Goal: Task Accomplishment & Management: Complete application form

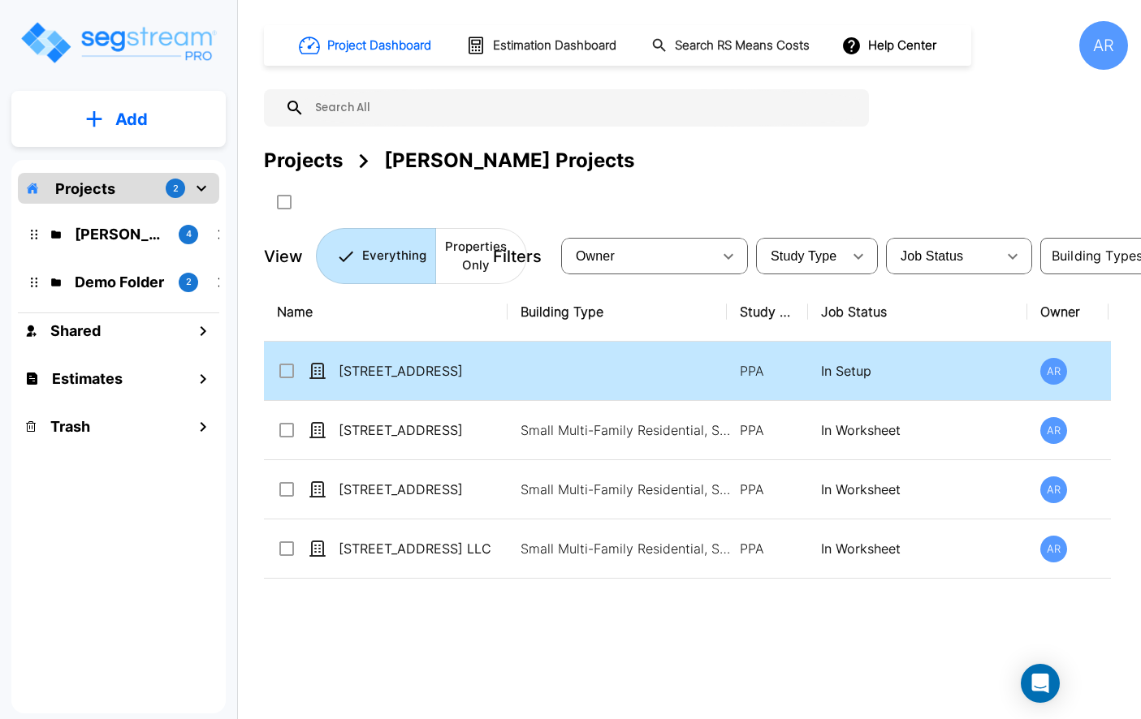
click at [417, 360] on td "[STREET_ADDRESS]" at bounding box center [386, 371] width 244 height 59
checkbox input "true"
click at [417, 360] on td "[STREET_ADDRESS]" at bounding box center [386, 371] width 244 height 59
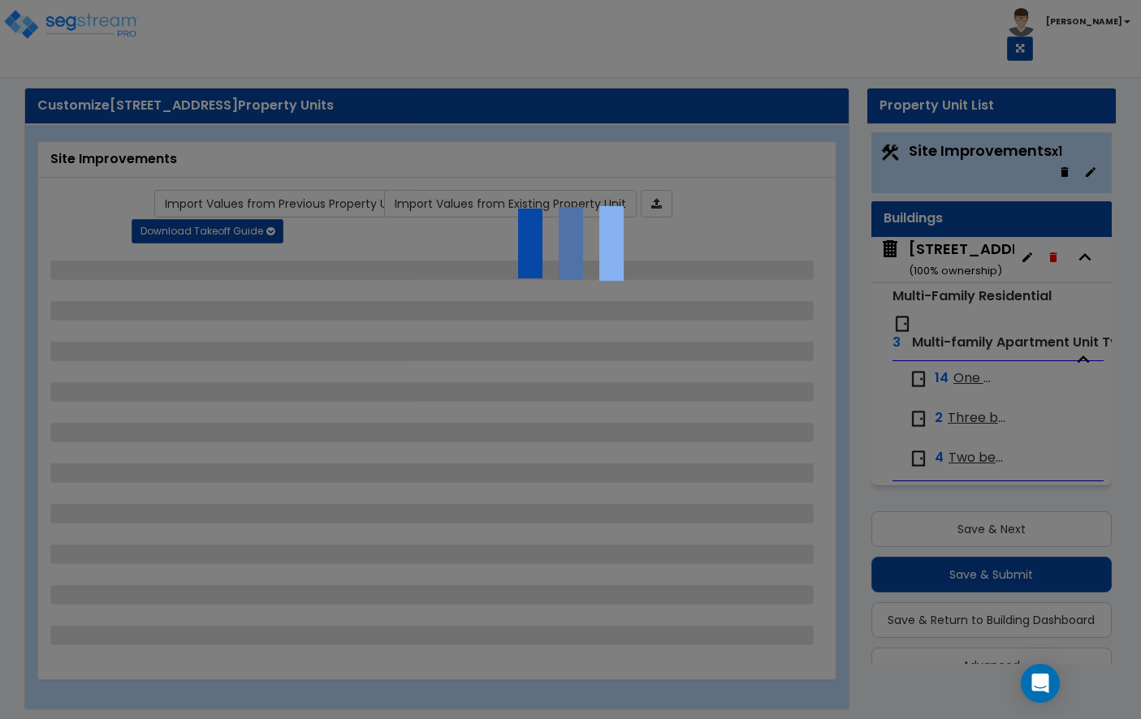
scroll to position [35, 0]
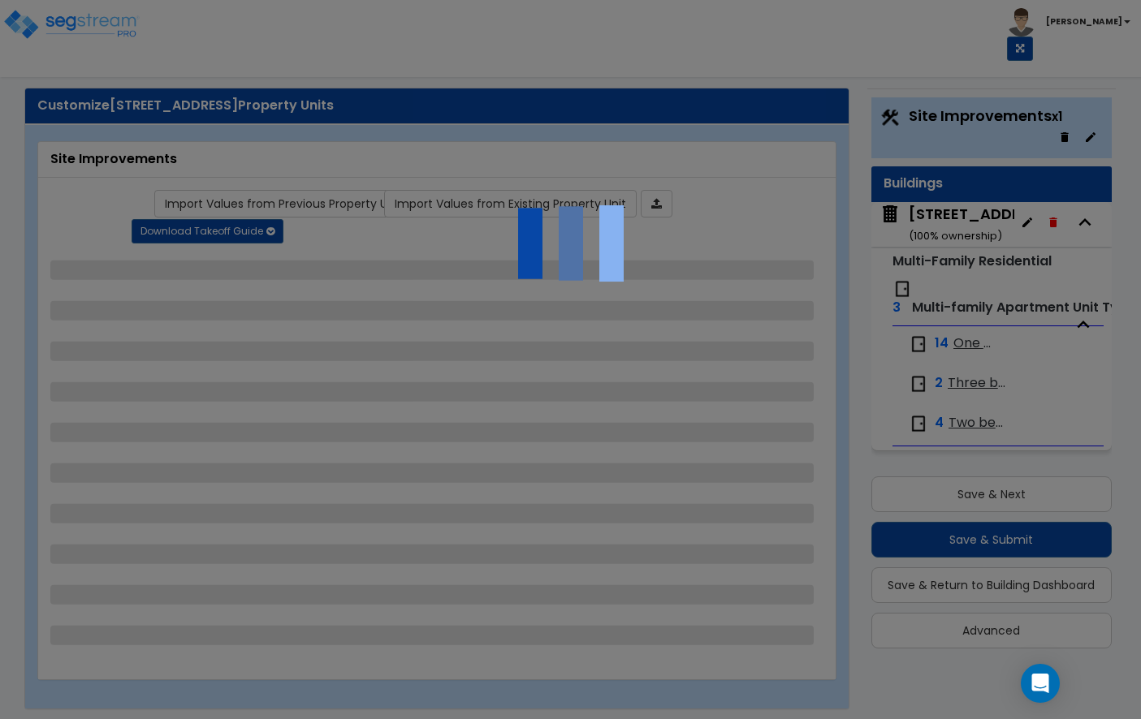
select select "2"
select select "1"
select select "2"
select select "3"
select select "2"
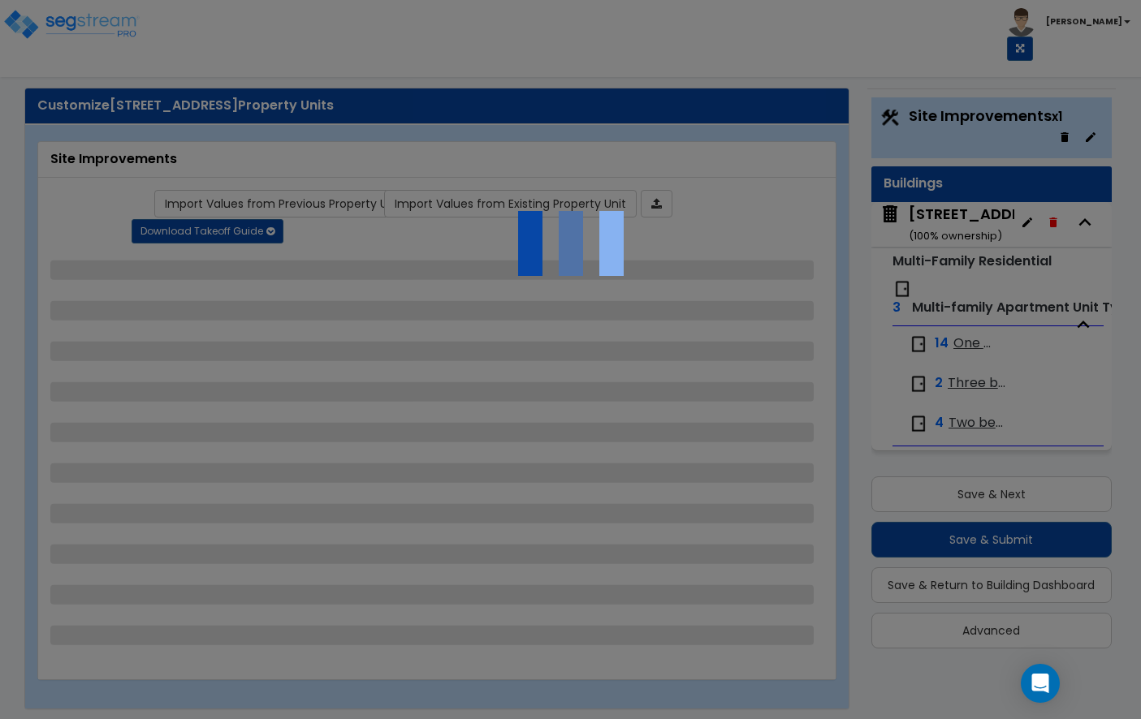
select select "1"
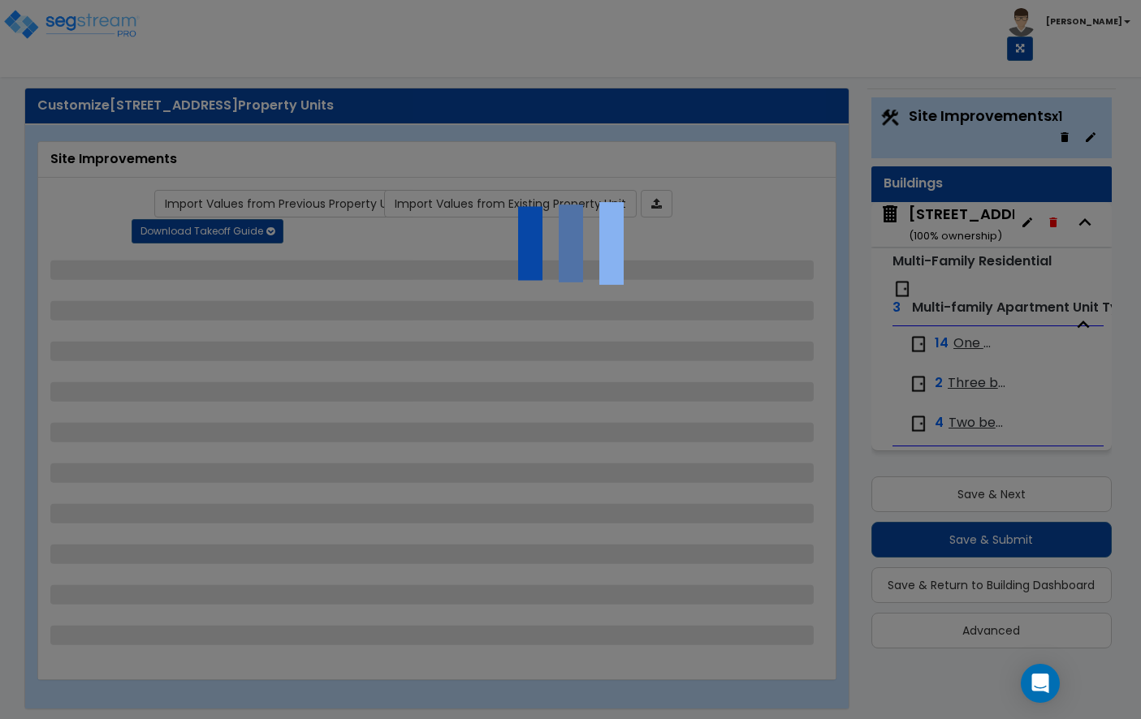
select select "1"
select select "2"
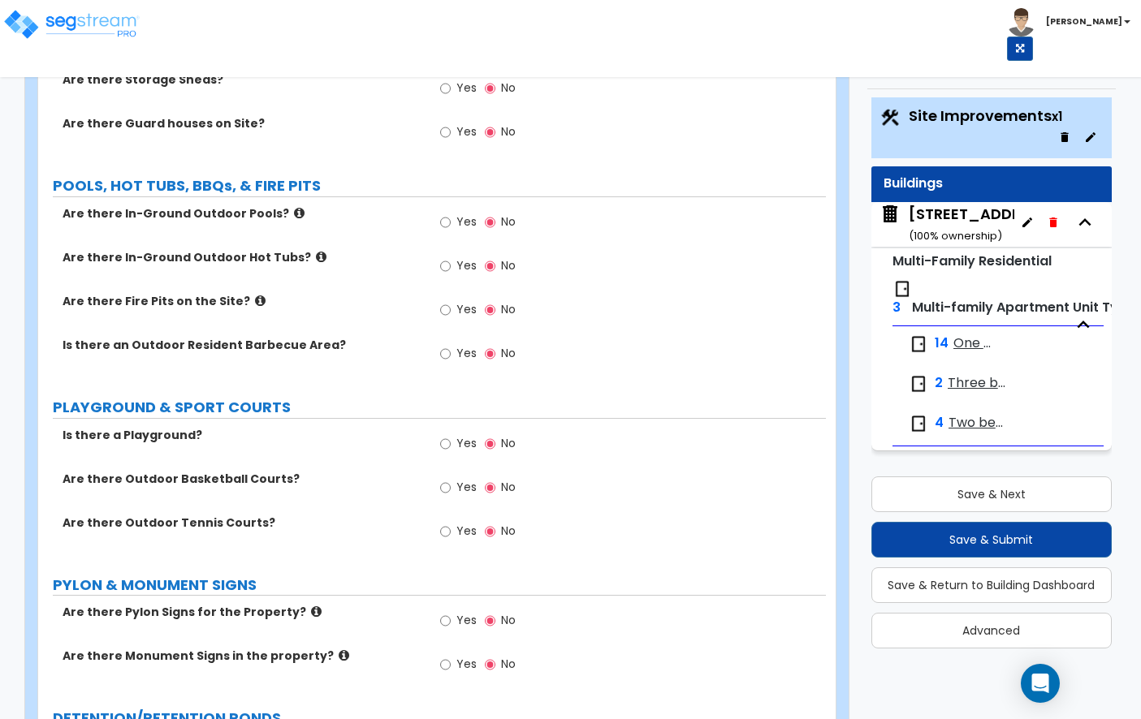
scroll to position [4336, 0]
